Goal: Go to known website: Go to known website

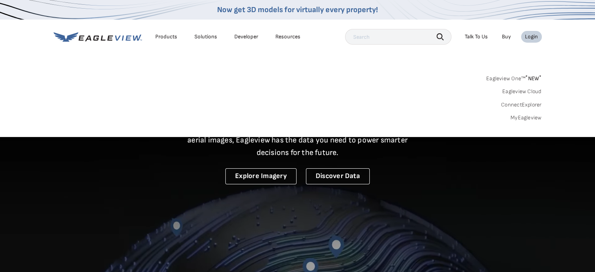
click at [528, 34] on div "Login" at bounding box center [531, 36] width 13 height 7
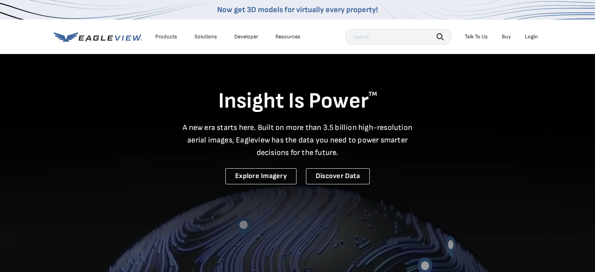
click at [524, 36] on li "Login" at bounding box center [531, 37] width 21 height 12
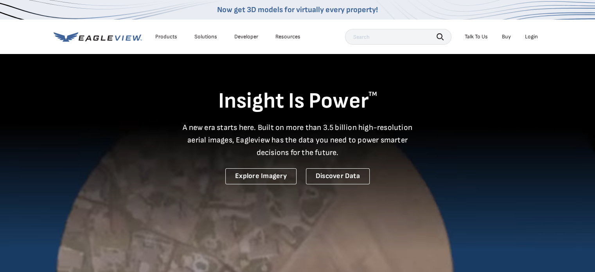
click at [529, 37] on div "Login" at bounding box center [531, 36] width 13 height 7
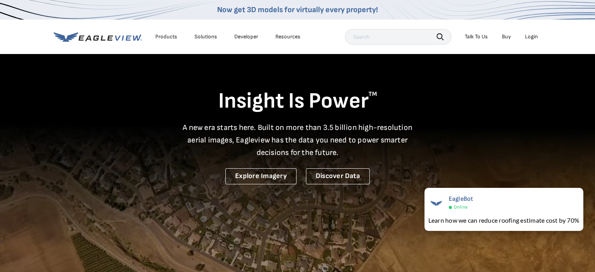
click at [531, 38] on div "Login" at bounding box center [531, 36] width 13 height 7
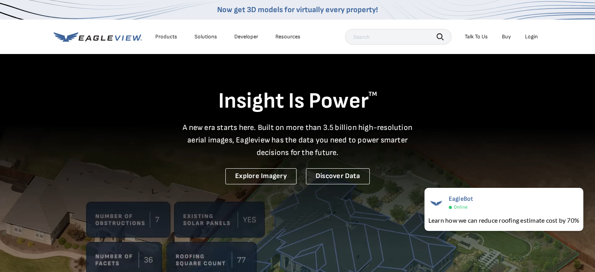
click at [531, 38] on div "Login" at bounding box center [531, 36] width 13 height 7
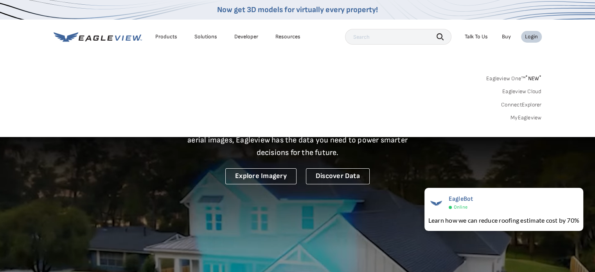
click at [520, 117] on link "MyEagleview" at bounding box center [526, 117] width 31 height 7
